Goal: Find specific page/section: Find specific page/section

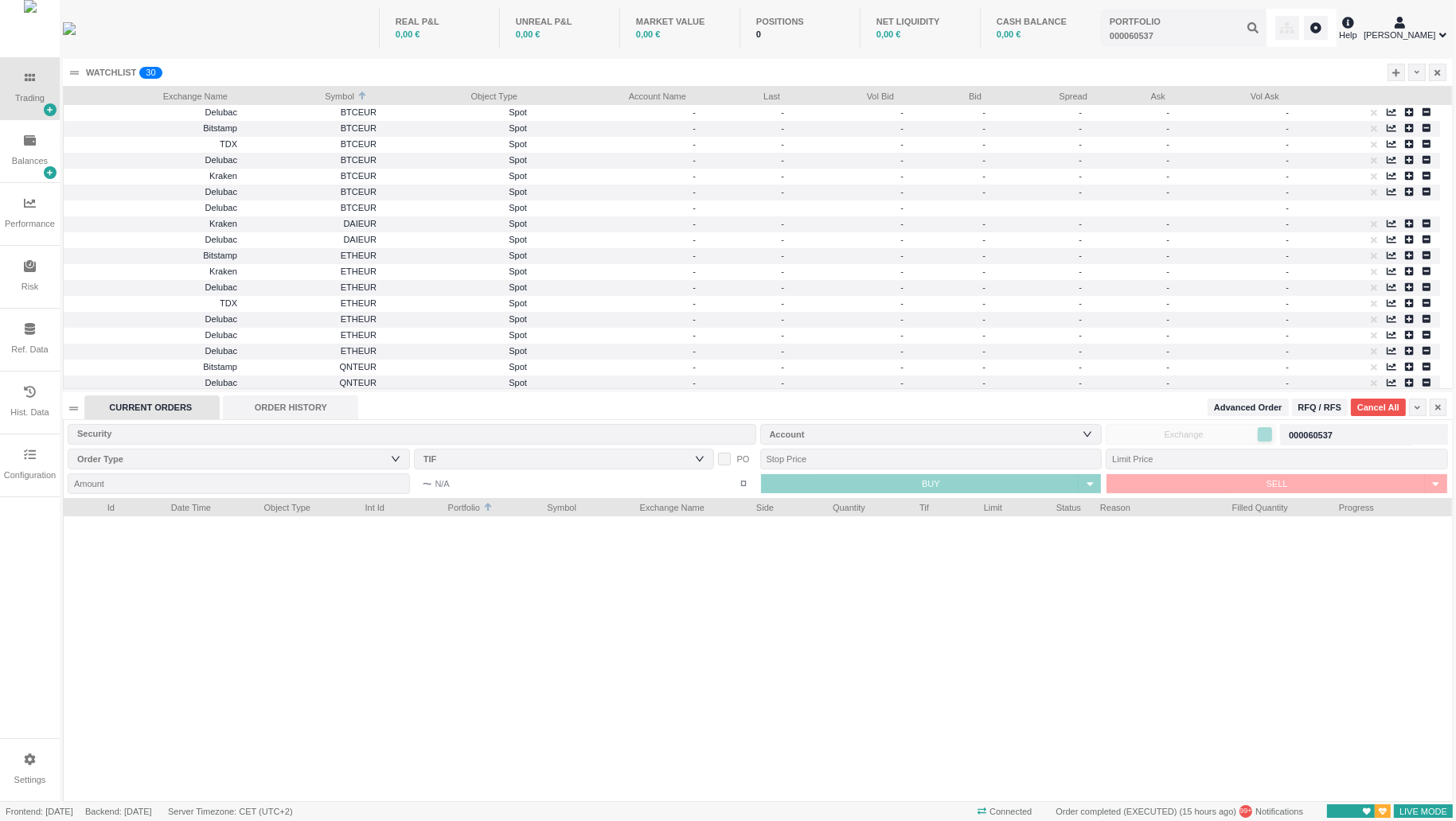
scroll to position [301, 1389]
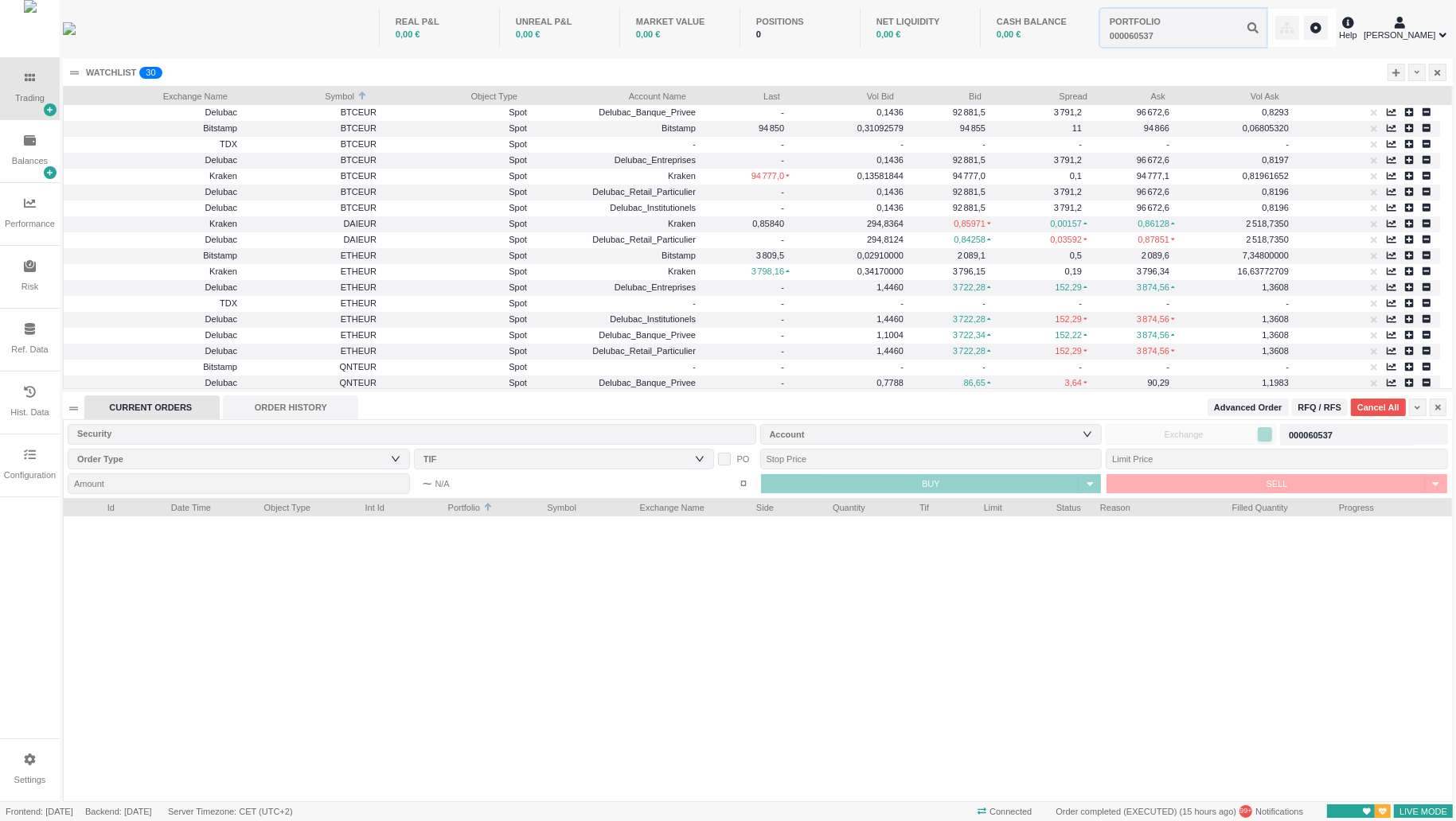
click at [1150, 34] on input "text" at bounding box center [1183, 28] width 166 height 38
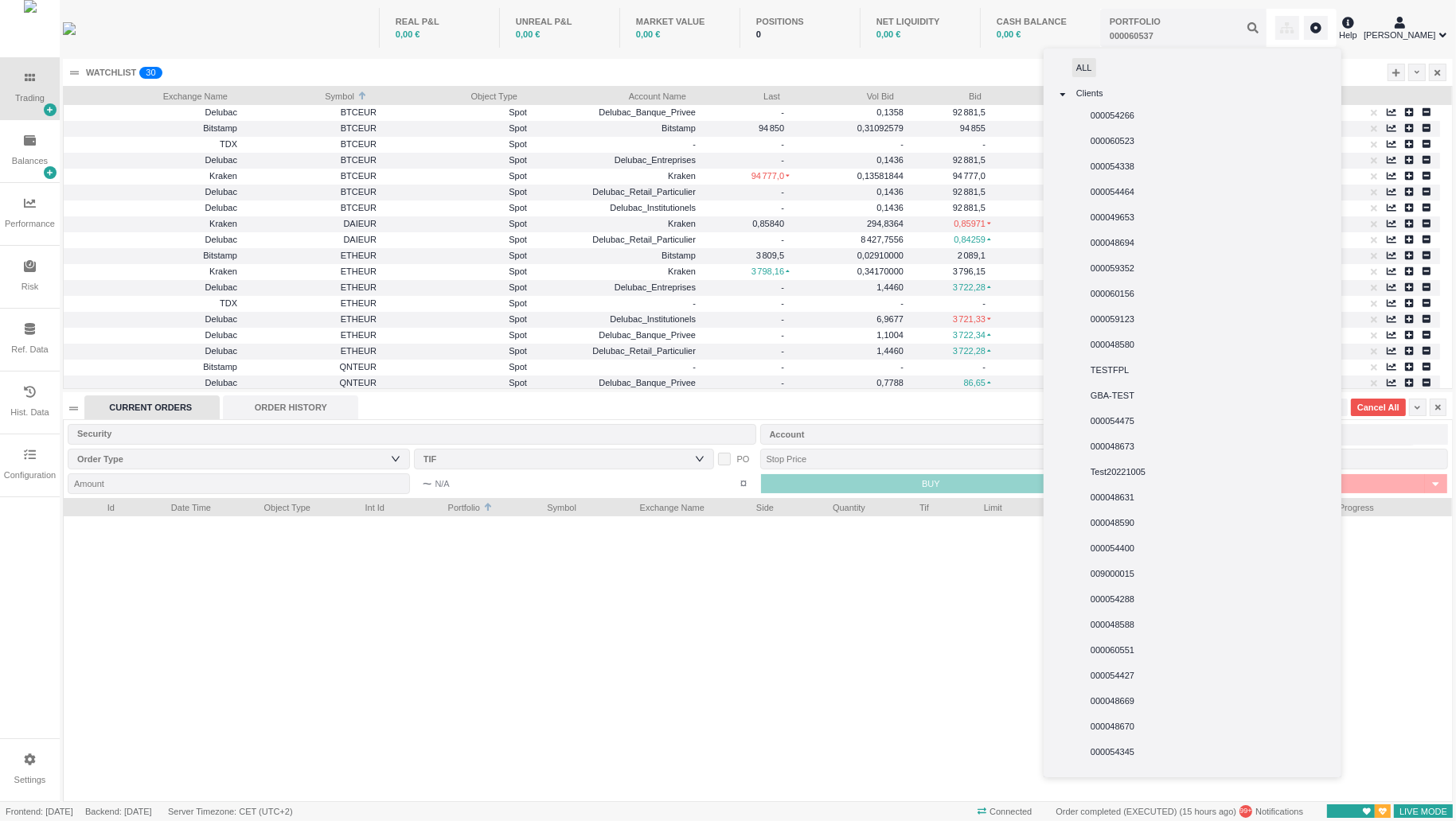
click at [1094, 71] on span "ALL" at bounding box center [1084, 68] width 24 height 19
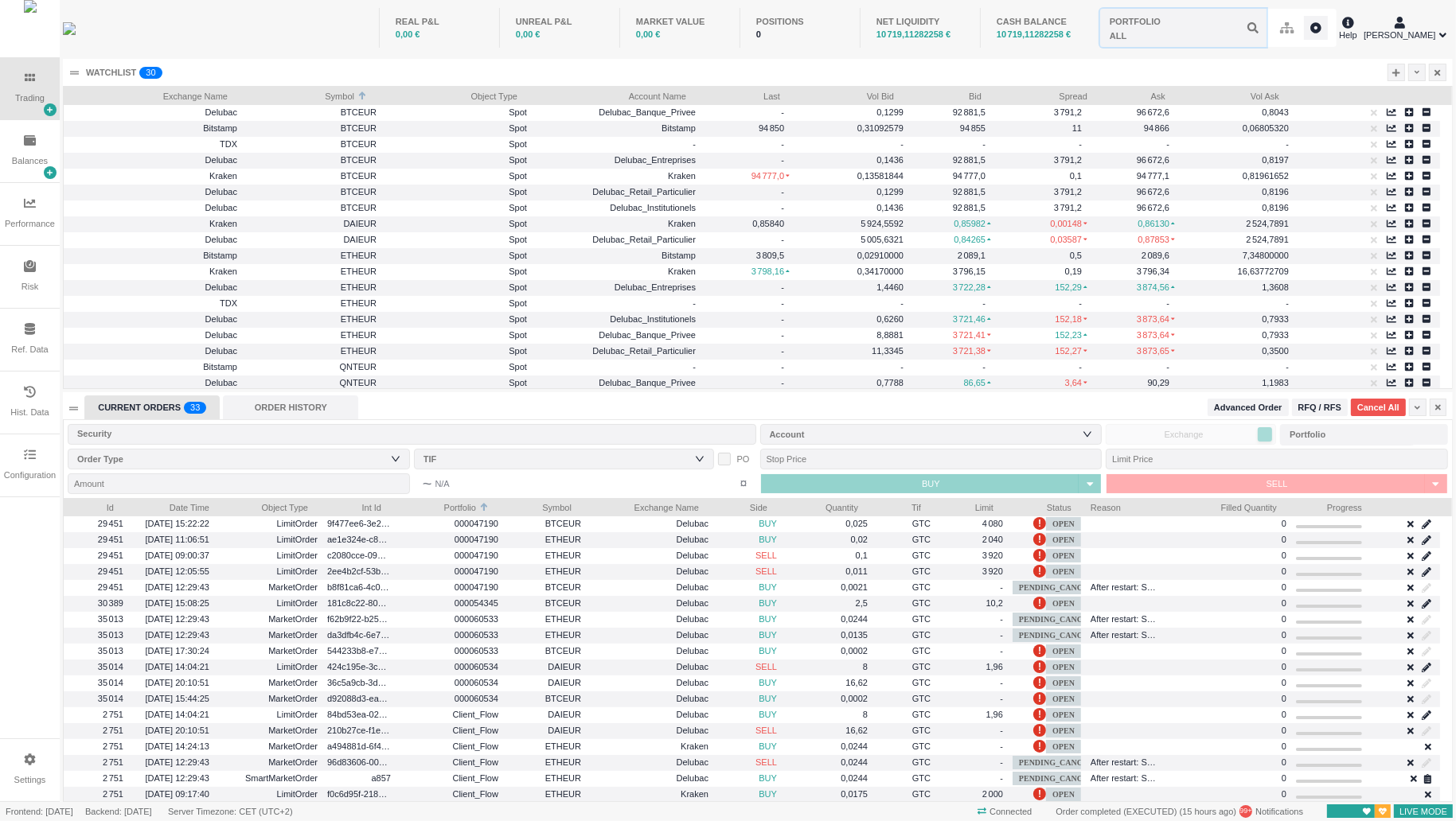
click at [1166, 41] on input "text" at bounding box center [1183, 28] width 166 height 38
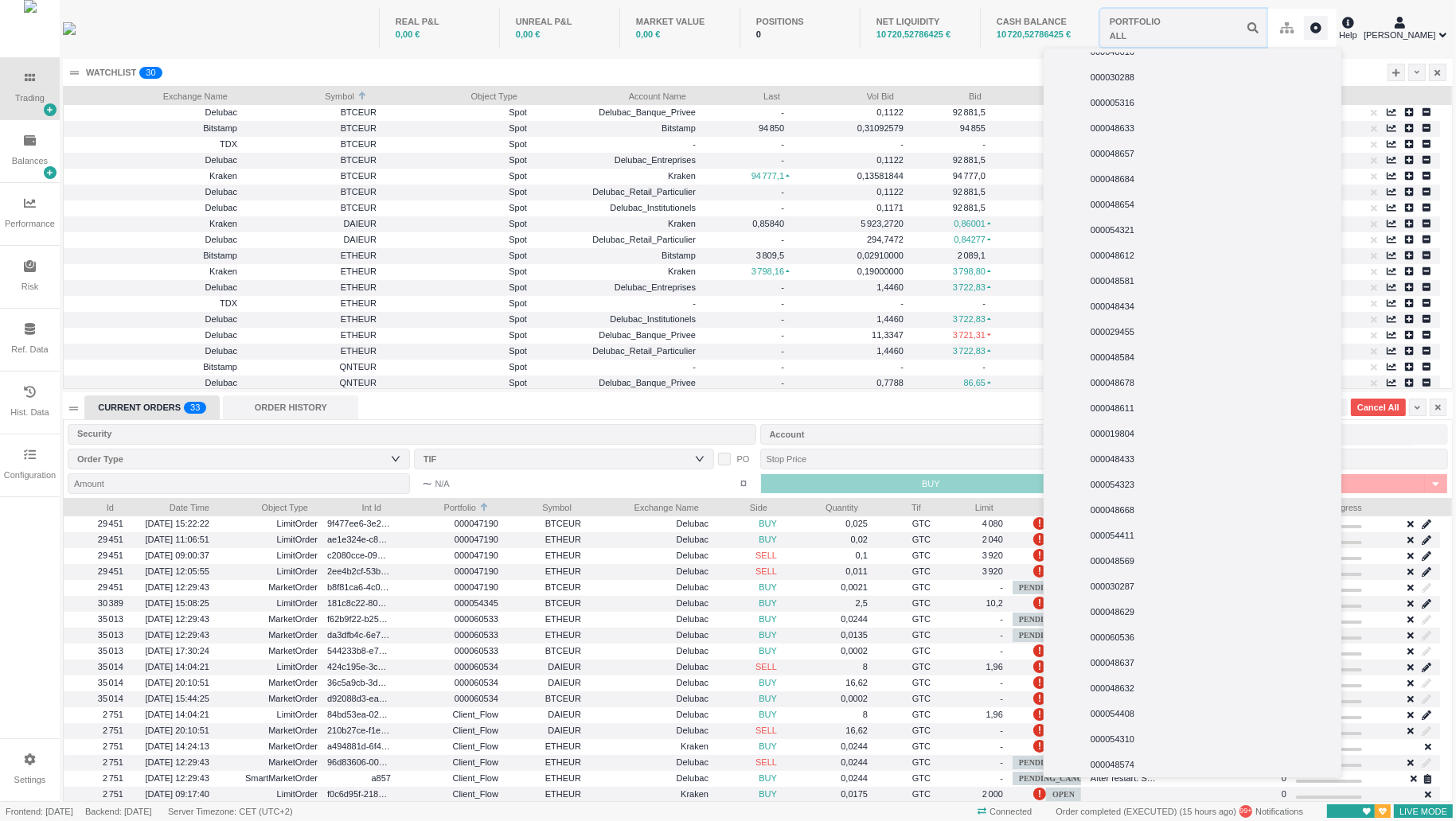
scroll to position [2388, 0]
click at [1136, 603] on span "000048637" at bounding box center [1113, 606] width 52 height 19
type input "000048637"
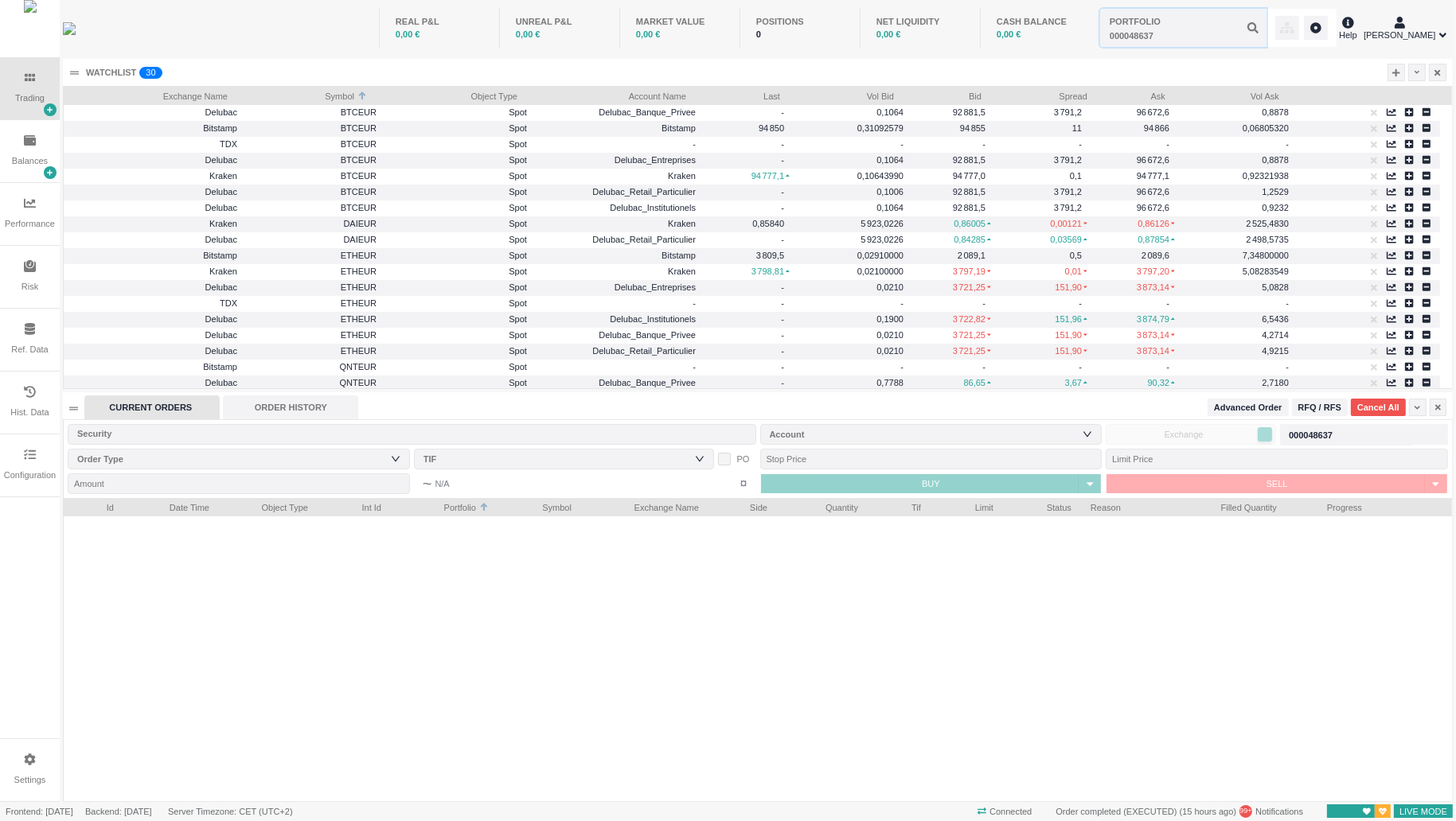
click at [1186, 24] on input "text" at bounding box center [1183, 28] width 166 height 38
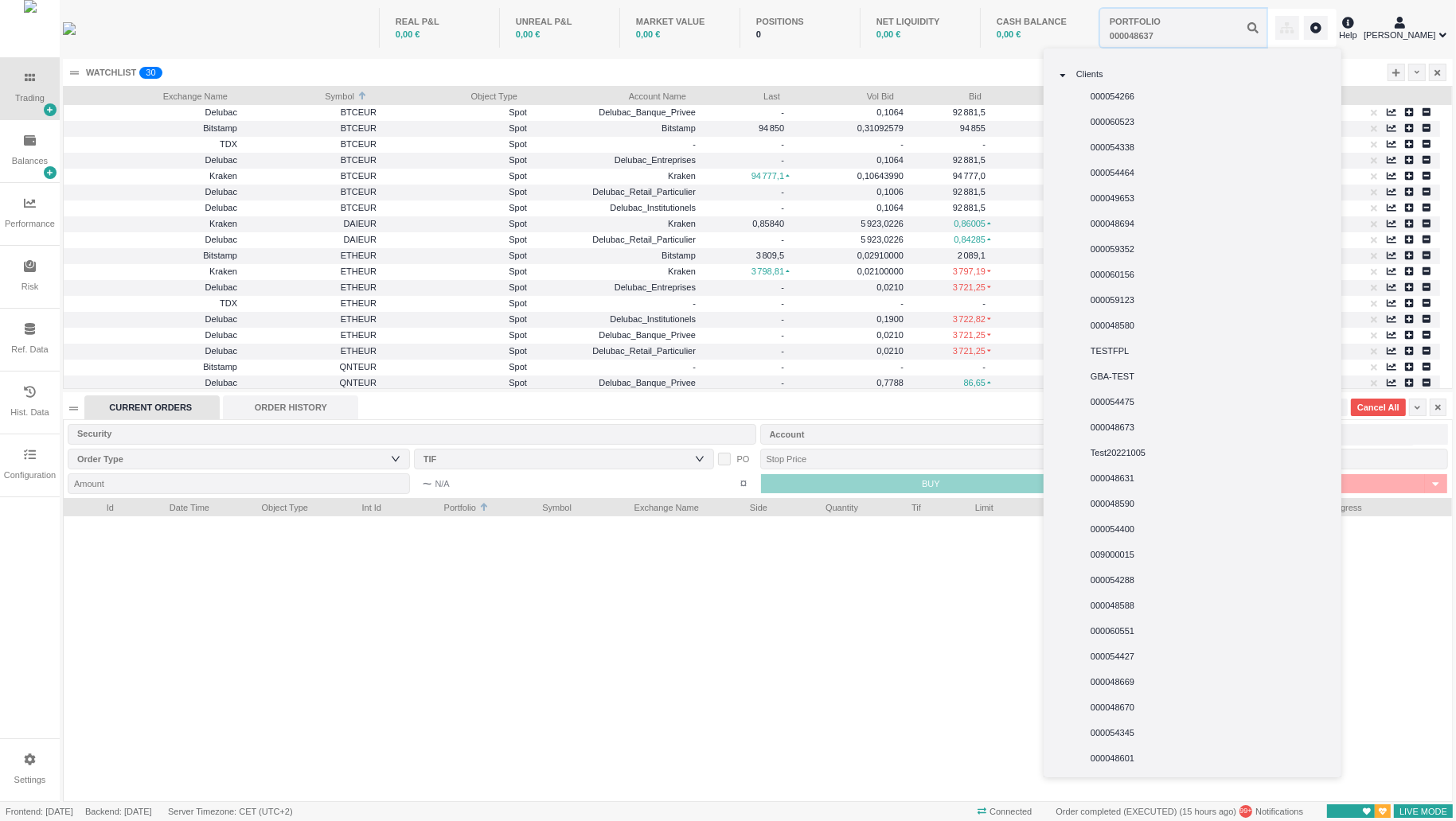
scroll to position [0, 0]
drag, startPoint x: 595, startPoint y: 2, endPoint x: 1186, endPoint y: 40, distance: 592.2
click at [1186, 40] on input "text" at bounding box center [1183, 28] width 166 height 38
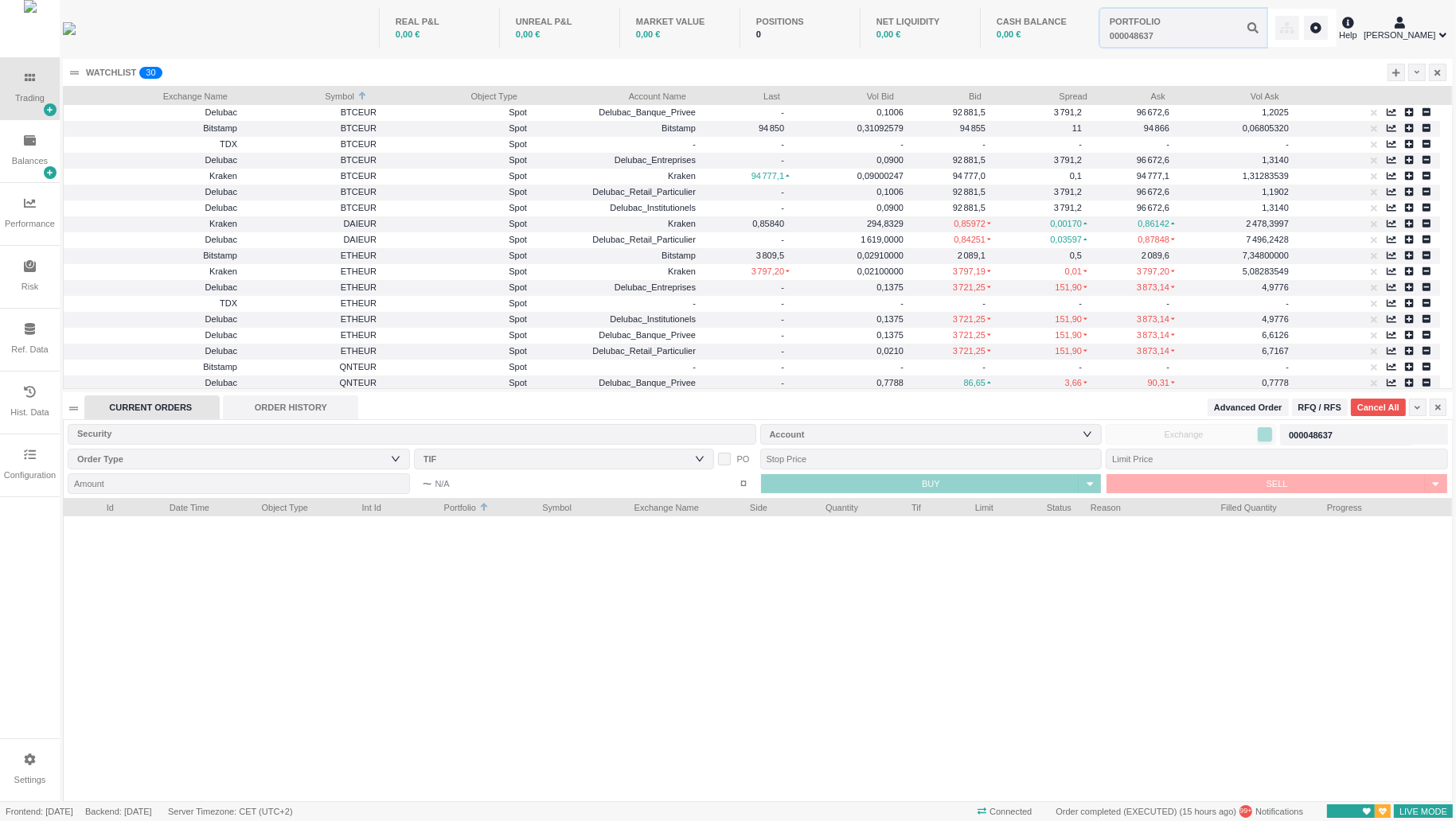
click at [1149, 33] on input "text" at bounding box center [1183, 28] width 166 height 38
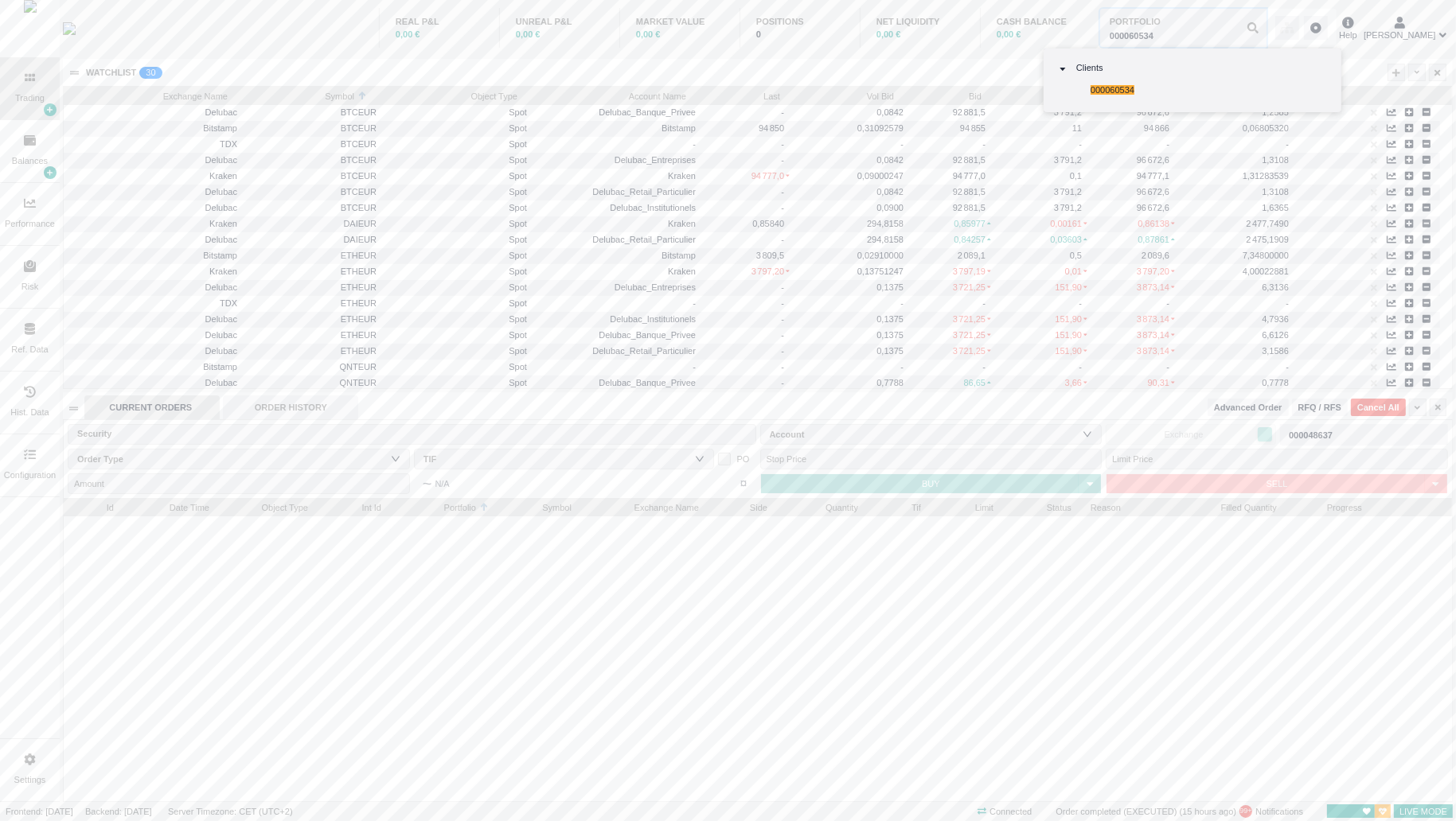
type input "000060534"
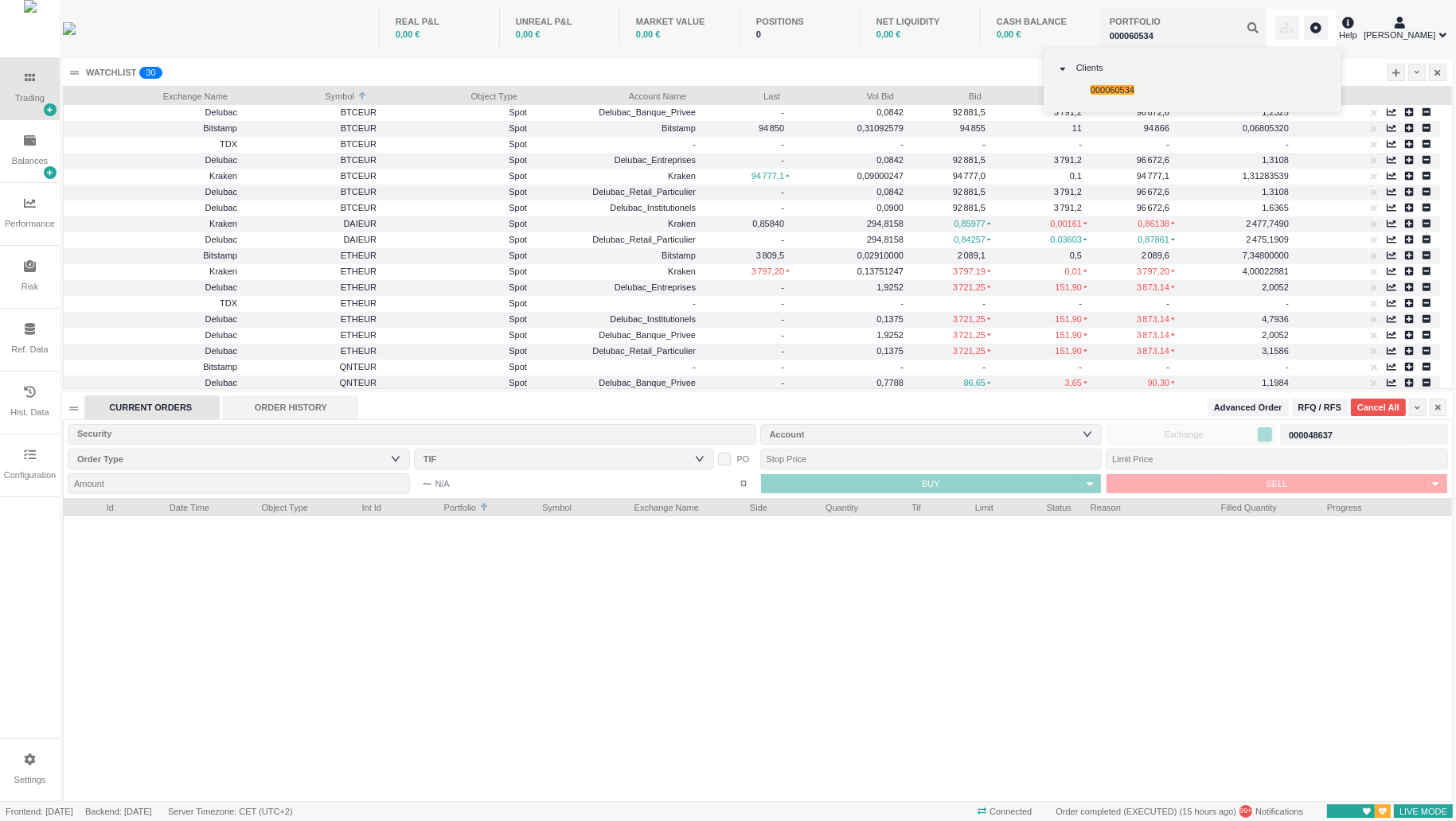
click at [1159, 84] on li "000060534" at bounding box center [1195, 89] width 255 height 25
click at [1231, 569] on div at bounding box center [758, 659] width 1389 height 285
click at [1174, 28] on input "text" at bounding box center [1183, 28] width 166 height 38
type input "000060534"
click at [1128, 92] on span "000060534" at bounding box center [1112, 90] width 44 height 10
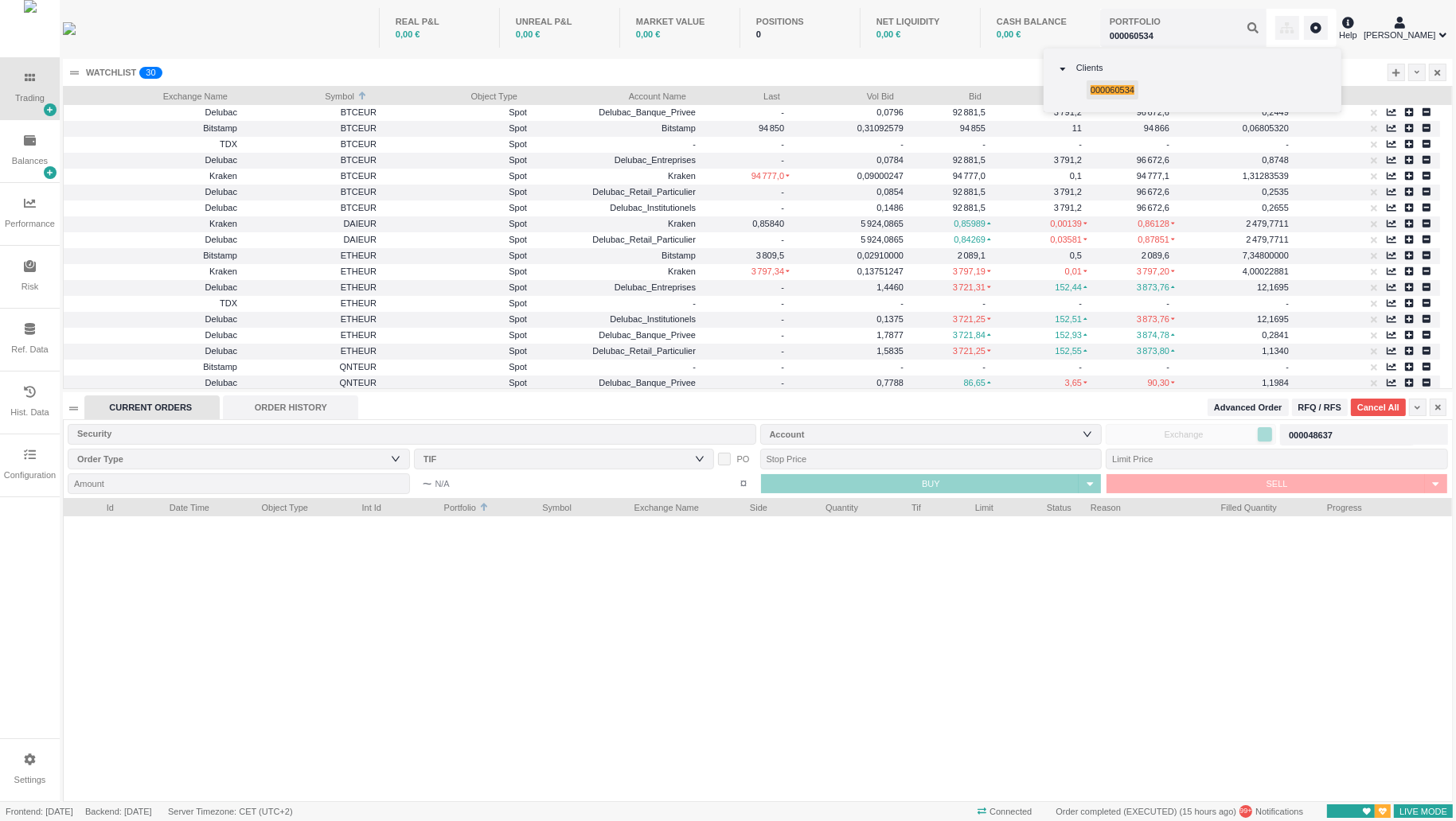
type input "000060534"
